Goal: Task Accomplishment & Management: Manage account settings

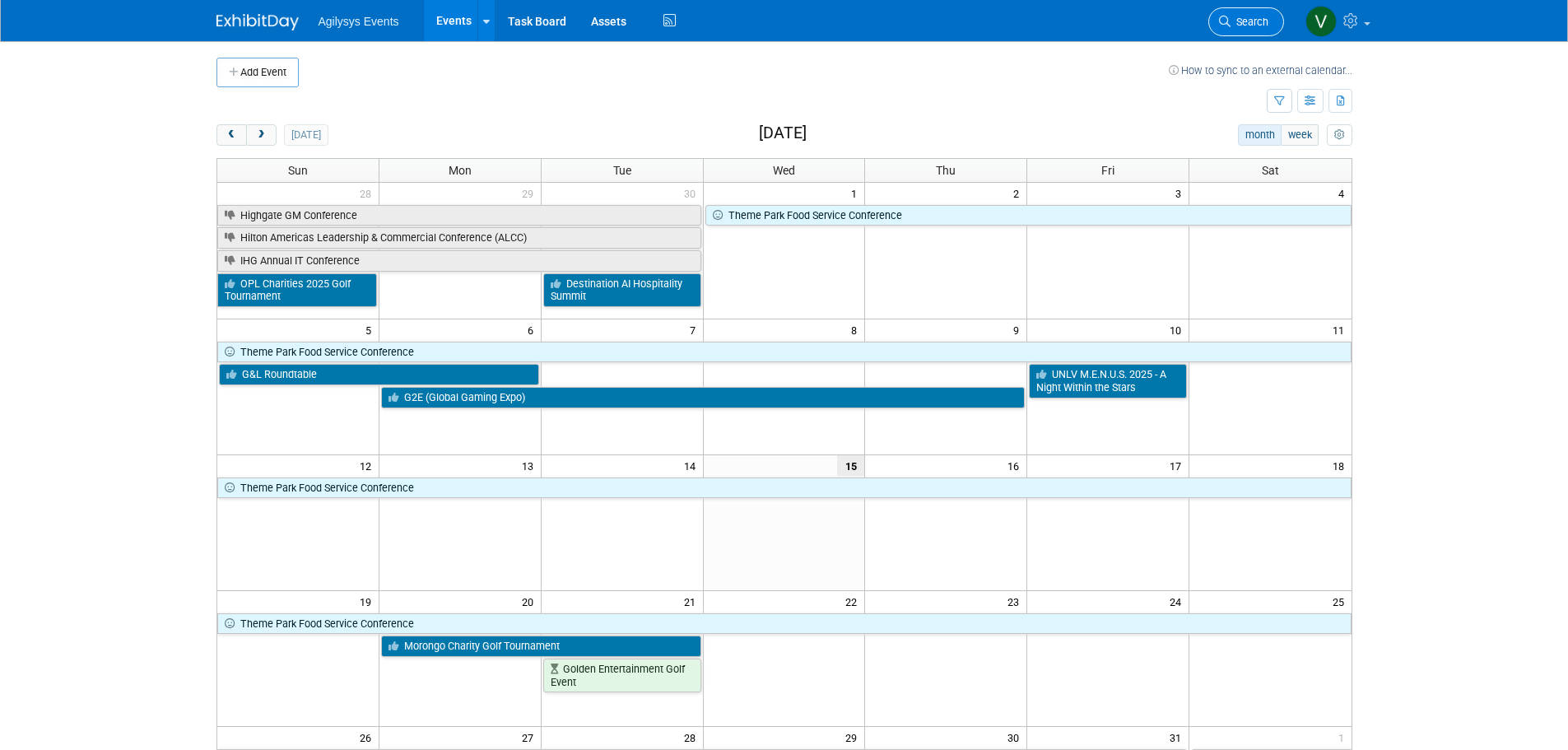
click at [1226, 26] on icon at bounding box center [1225, 22] width 12 height 12
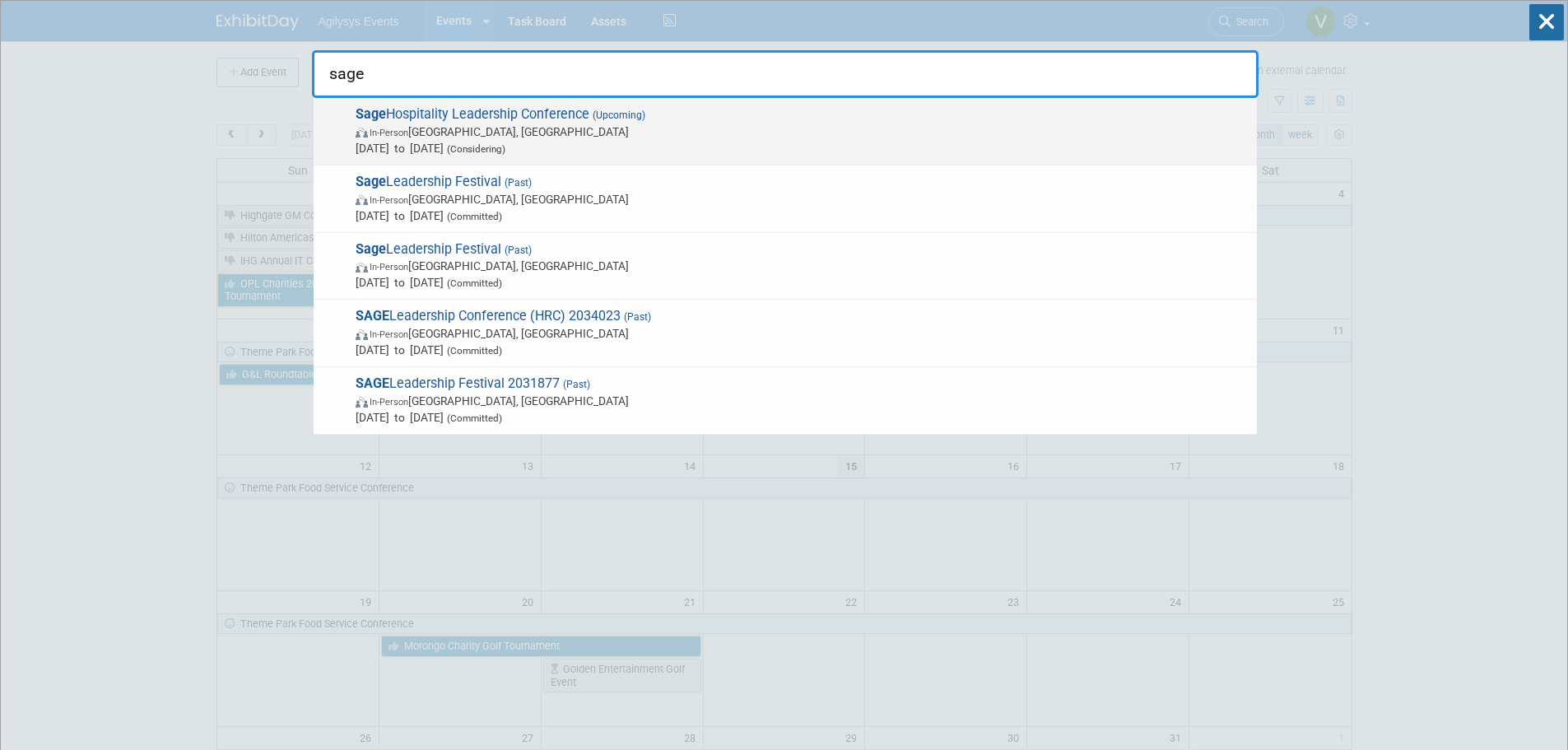
type input "sage"
click at [562, 109] on span "Sage Hospitality Leadership Conference (Upcoming) In-Person Chicago, IL Feb 23,…" at bounding box center [799, 131] width 898 height 50
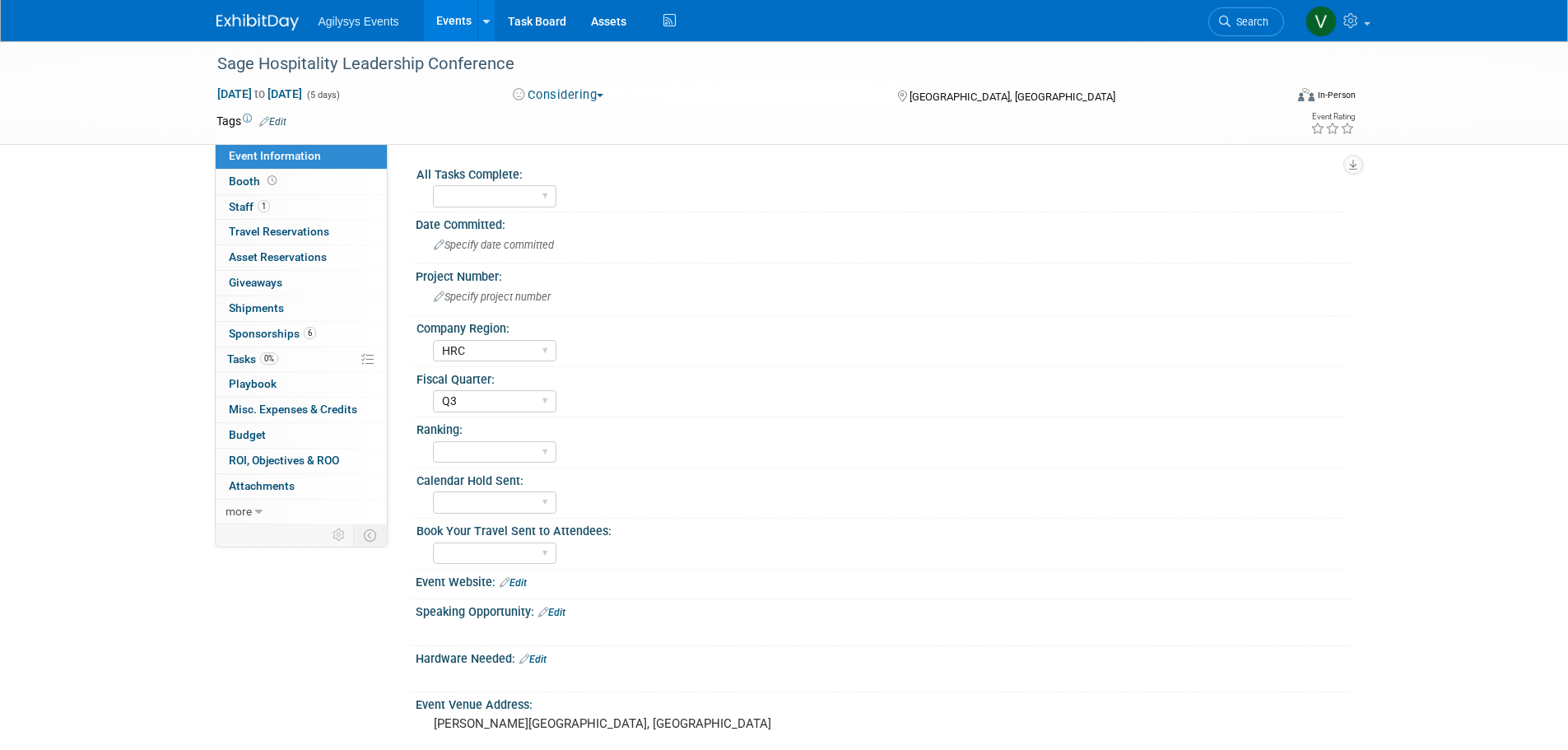
select select "HRC"
select select "Q3"
click at [582, 94] on button "Considering" at bounding box center [558, 94] width 102 height 17
click at [594, 123] on link "Committed" at bounding box center [586, 121] width 155 height 23
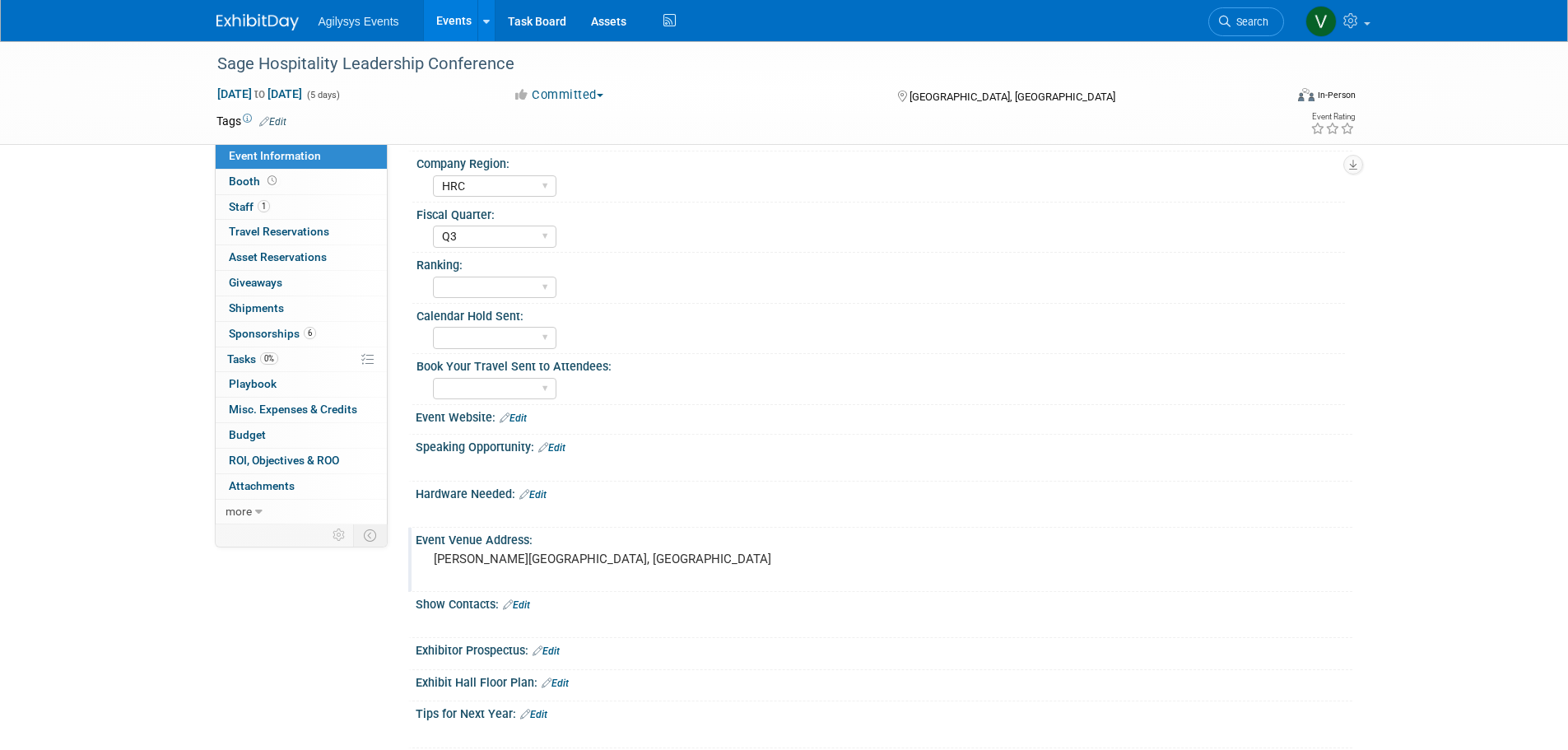
scroll to position [247, 0]
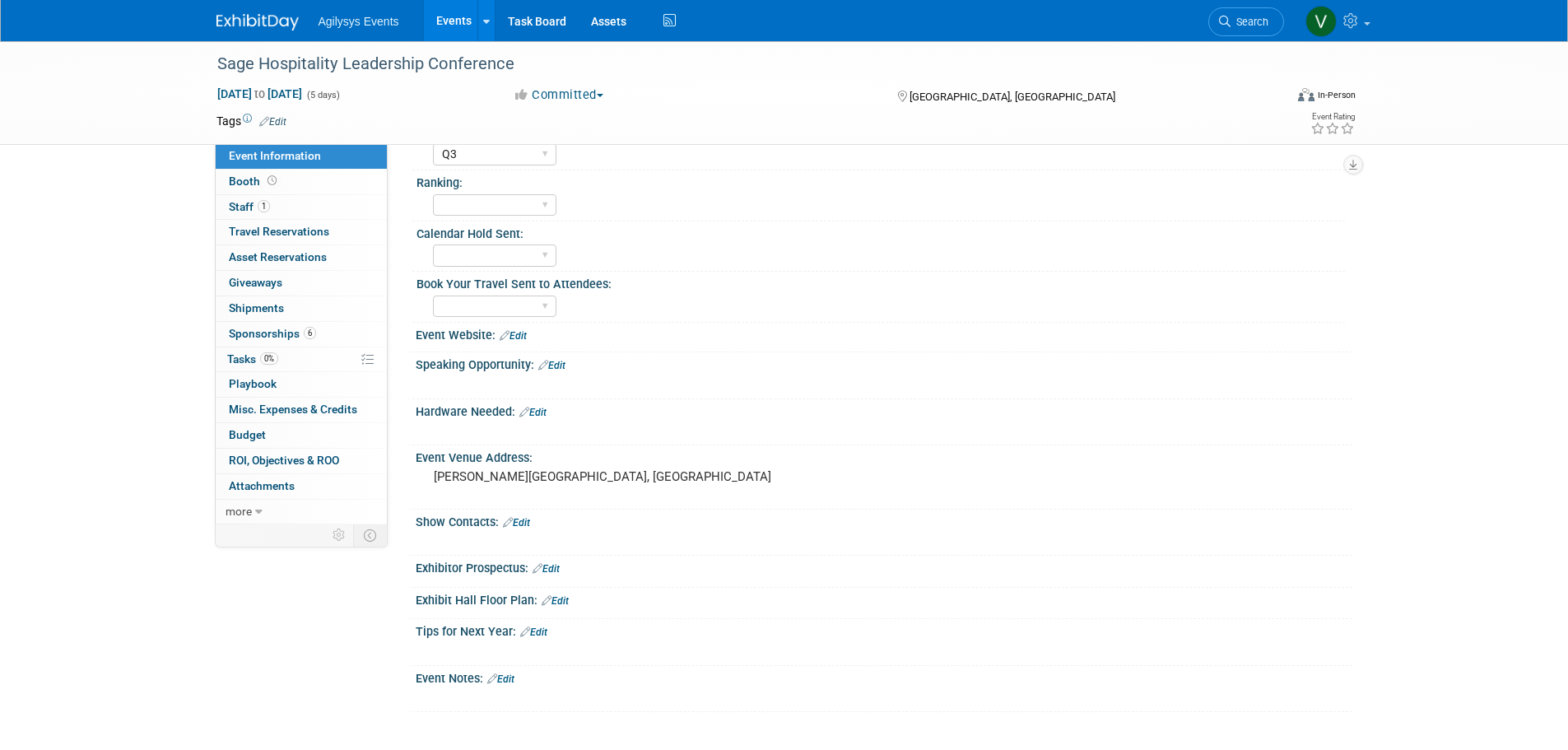
click at [556, 570] on link "Edit" at bounding box center [546, 569] width 27 height 12
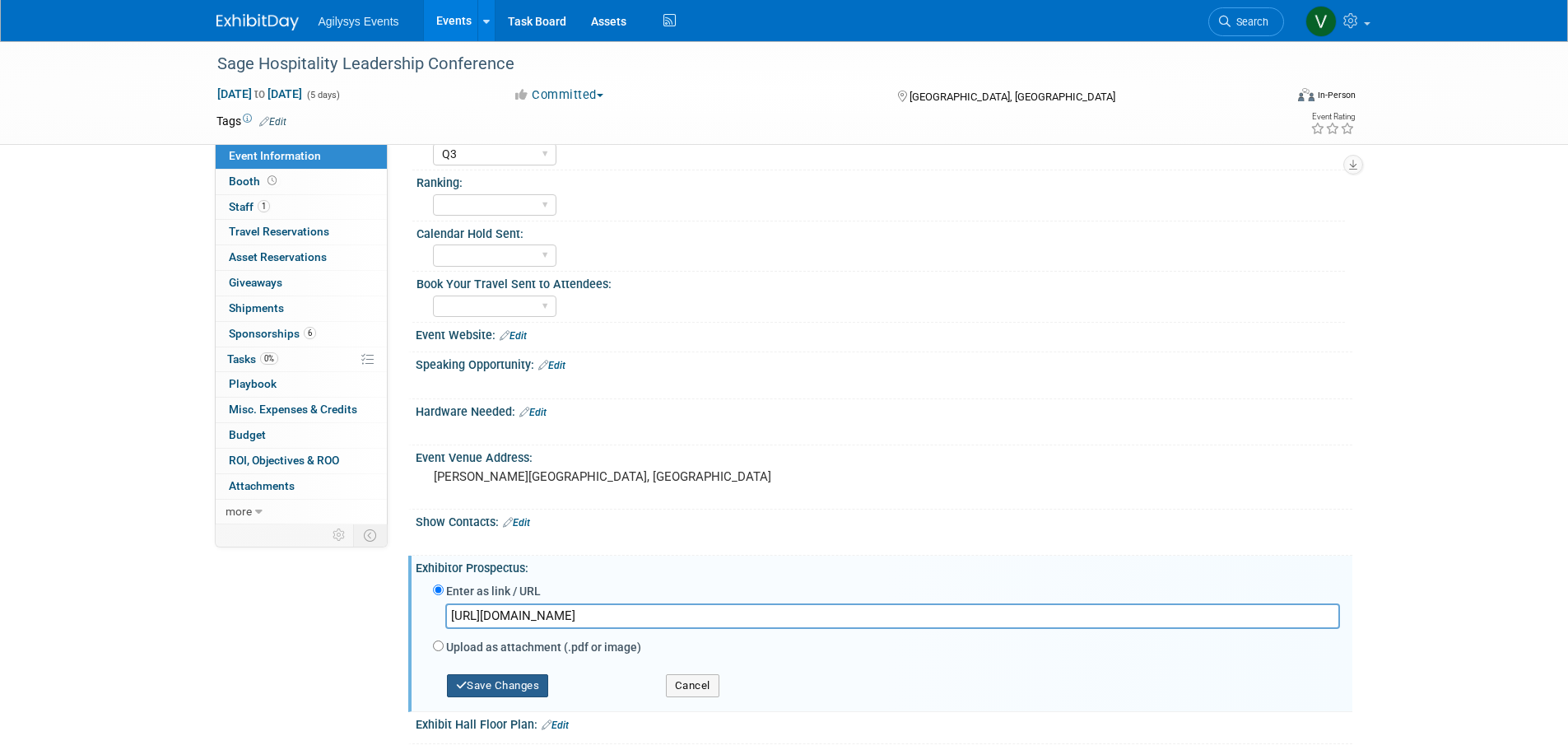
type input "[URL][DOMAIN_NAME]"
click at [533, 679] on button "Save Changes" at bounding box center [497, 685] width 102 height 23
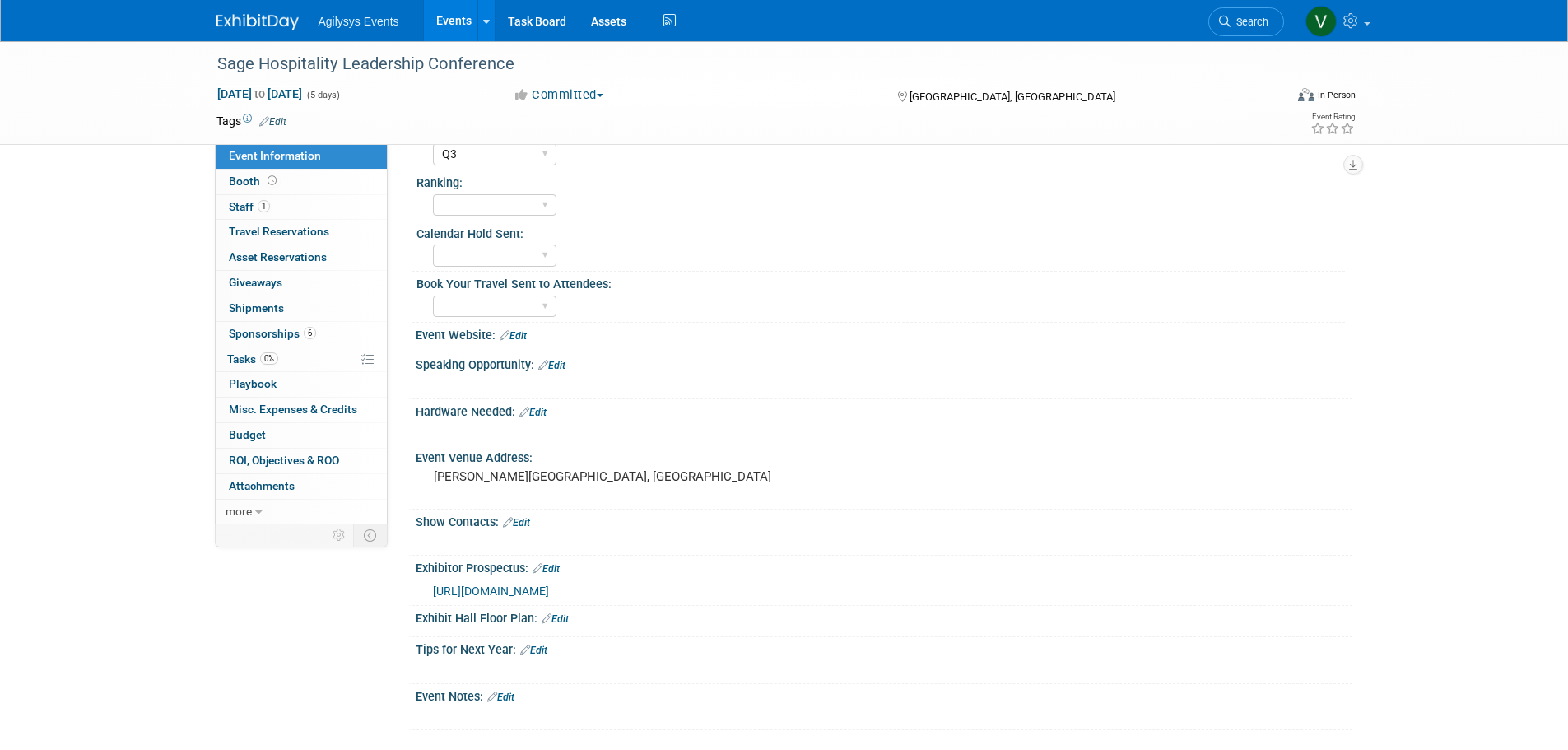
click at [530, 524] on link "Edit" at bounding box center [516, 523] width 27 height 12
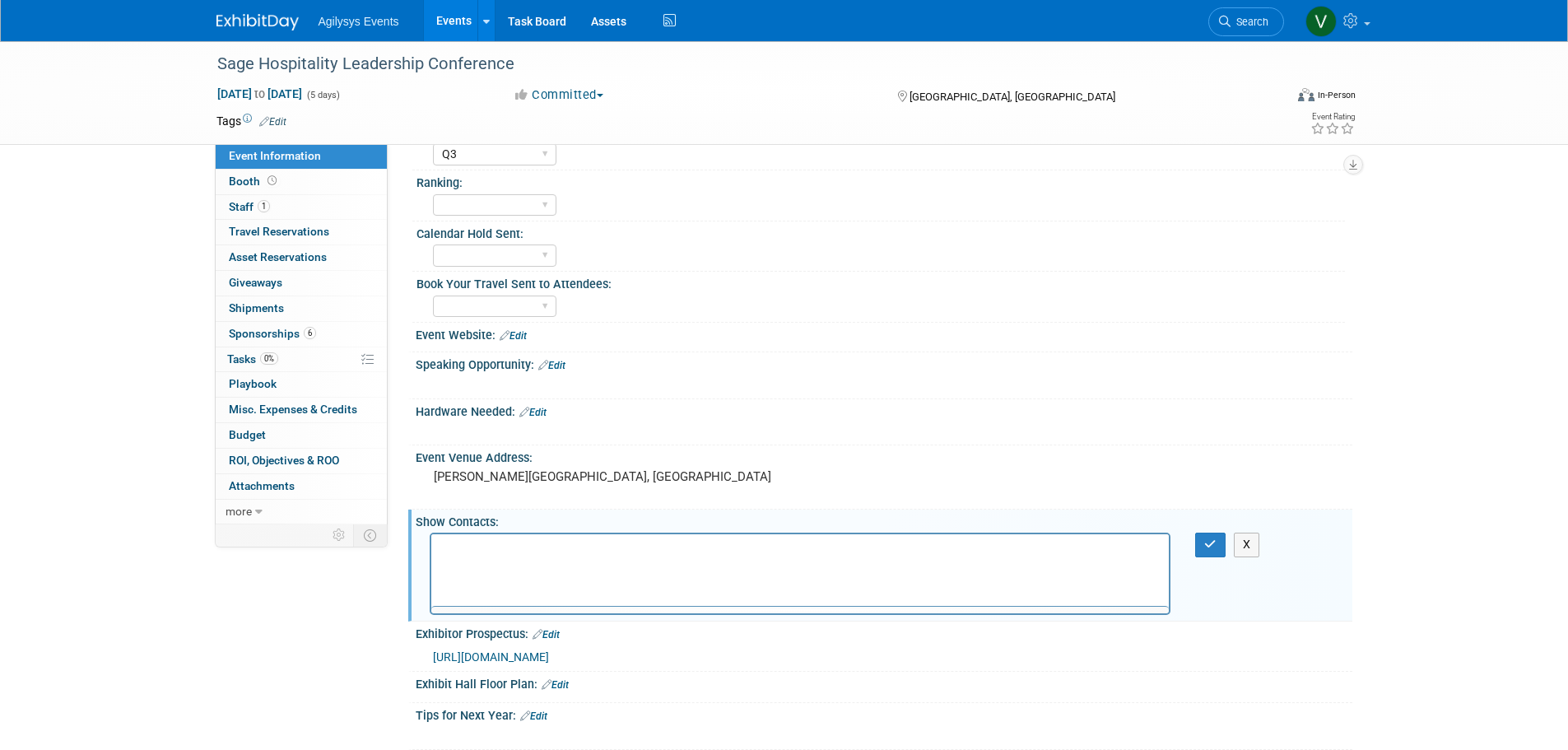
scroll to position [0, 0]
